Goal: Transaction & Acquisition: Purchase product/service

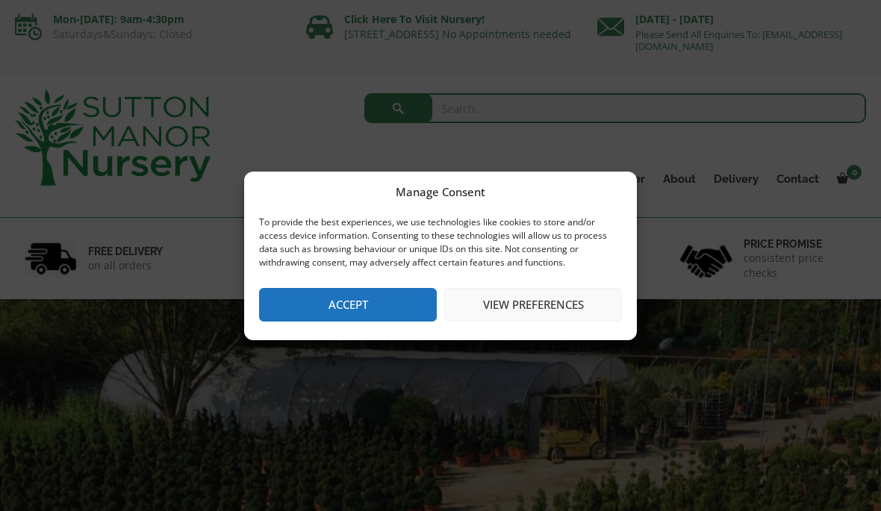
click at [393, 297] on button "Accept" at bounding box center [348, 305] width 178 height 34
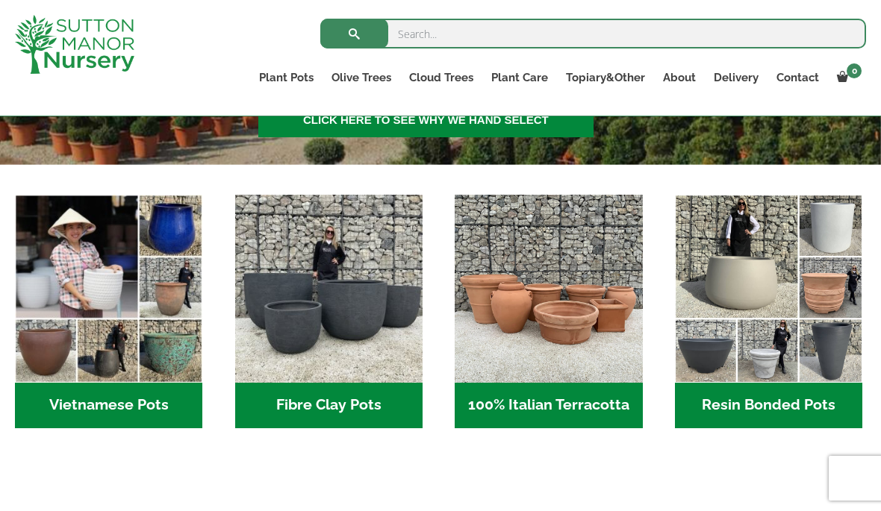
scroll to position [420, 0]
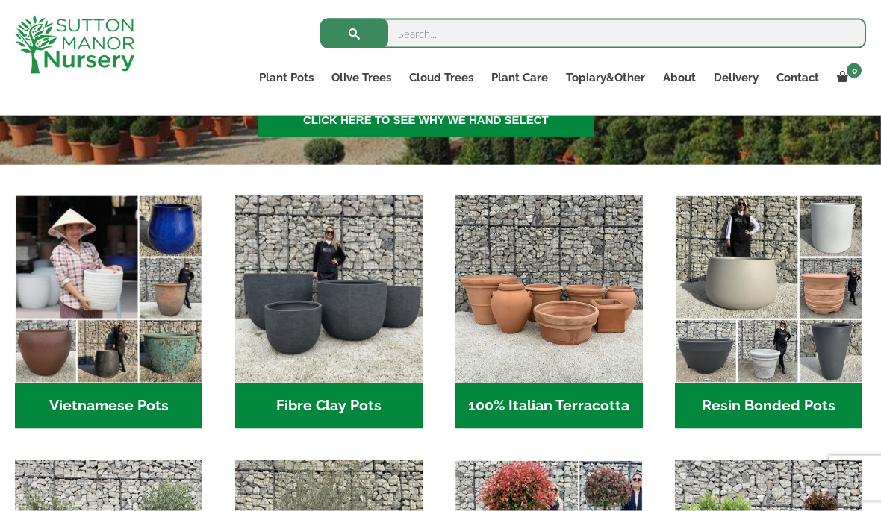
click at [778, 393] on h2 "Resin Bonded Pots (212)" at bounding box center [768, 407] width 187 height 46
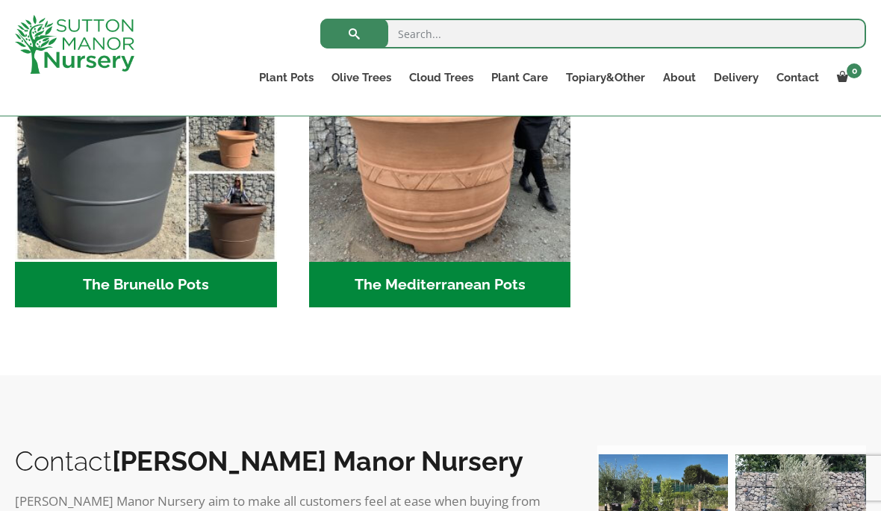
scroll to position [2066, 0]
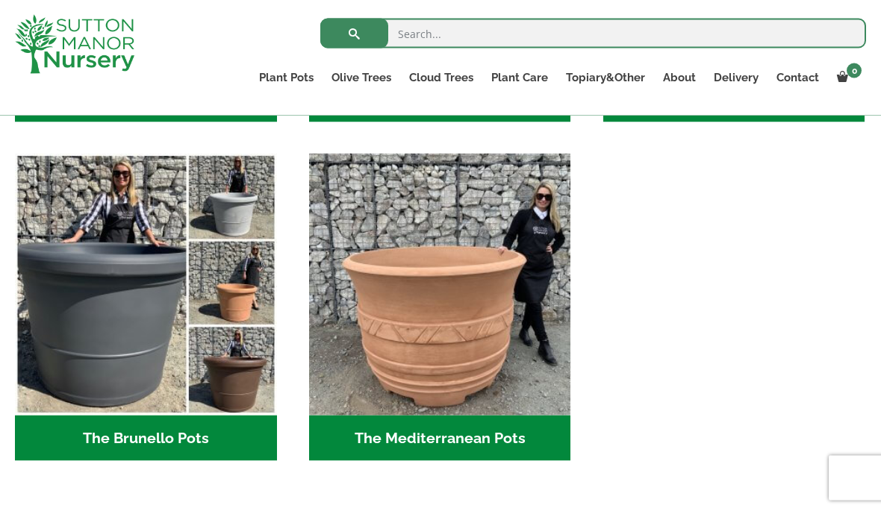
click at [181, 426] on h2 "The Brunello Pots (14)" at bounding box center [146, 439] width 262 height 46
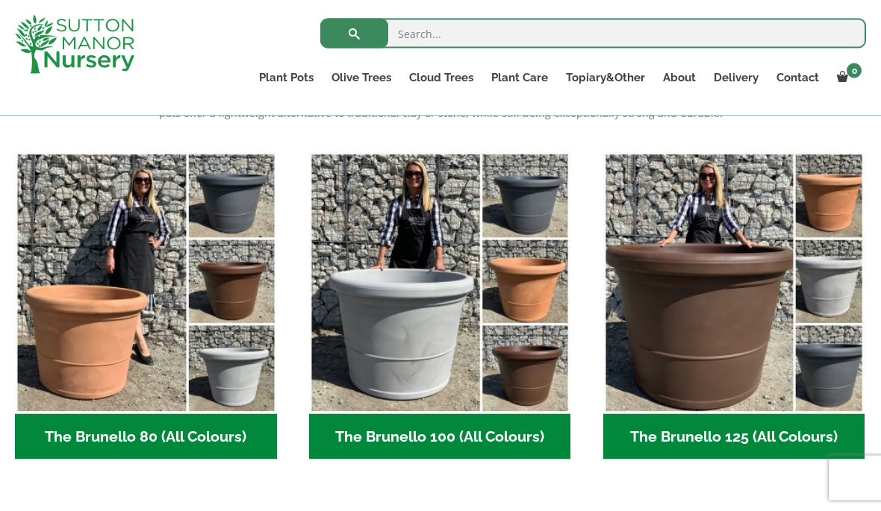
scroll to position [357, 0]
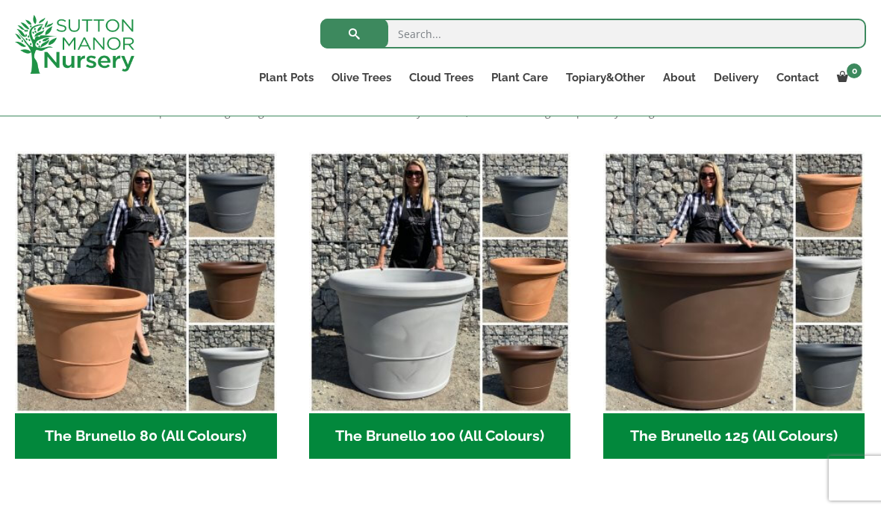
click at [756, 354] on img "Visit product category The Brunello 125 (All Colours)" at bounding box center [734, 283] width 262 height 262
